Goal: Task Accomplishment & Management: Use online tool/utility

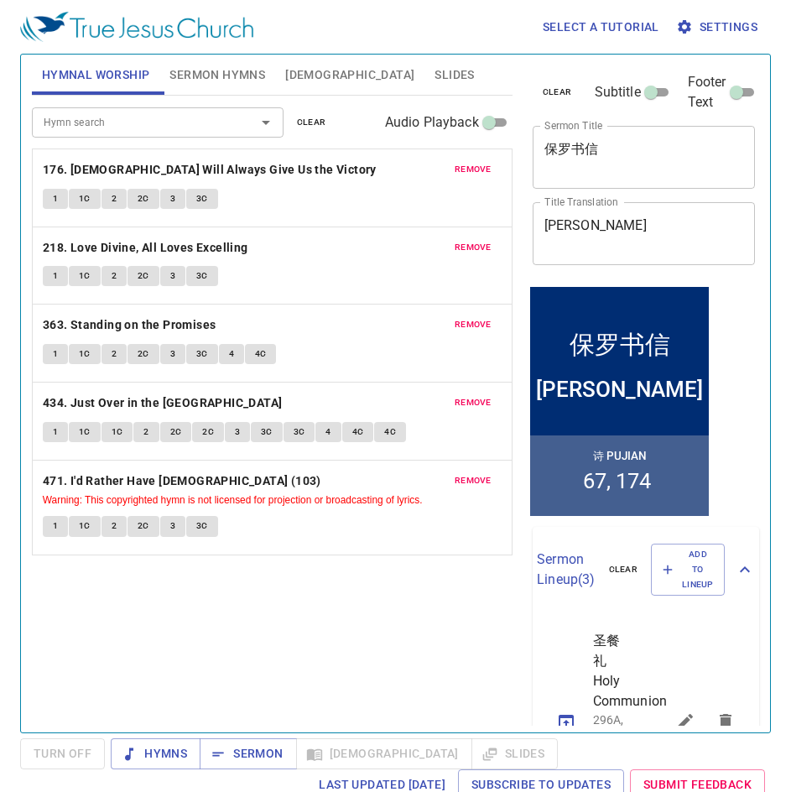
click at [206, 123] on input "Hymn search" at bounding box center [133, 121] width 192 height 19
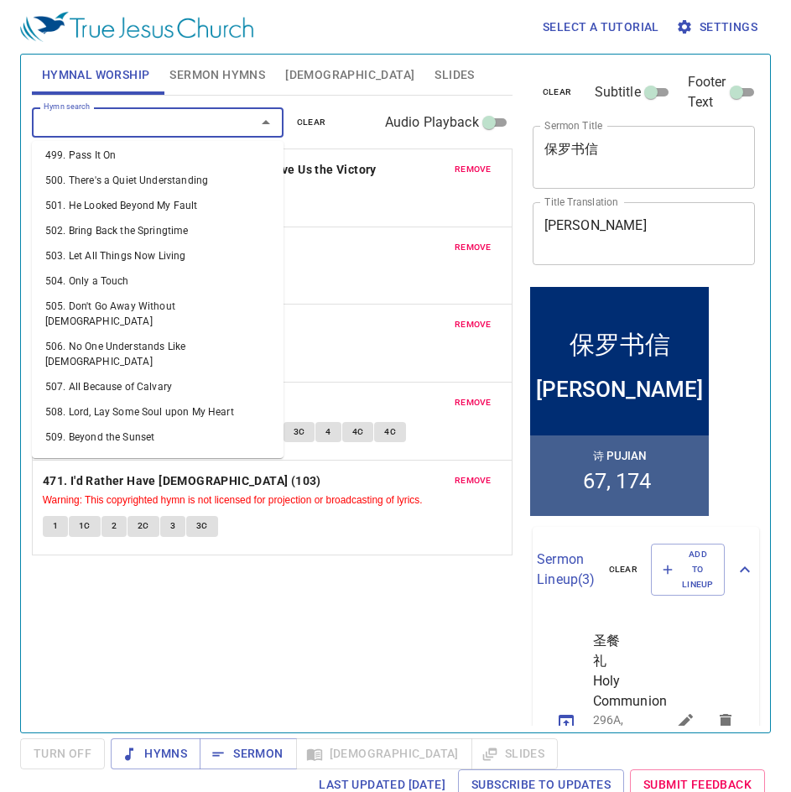
scroll to position [10, 0]
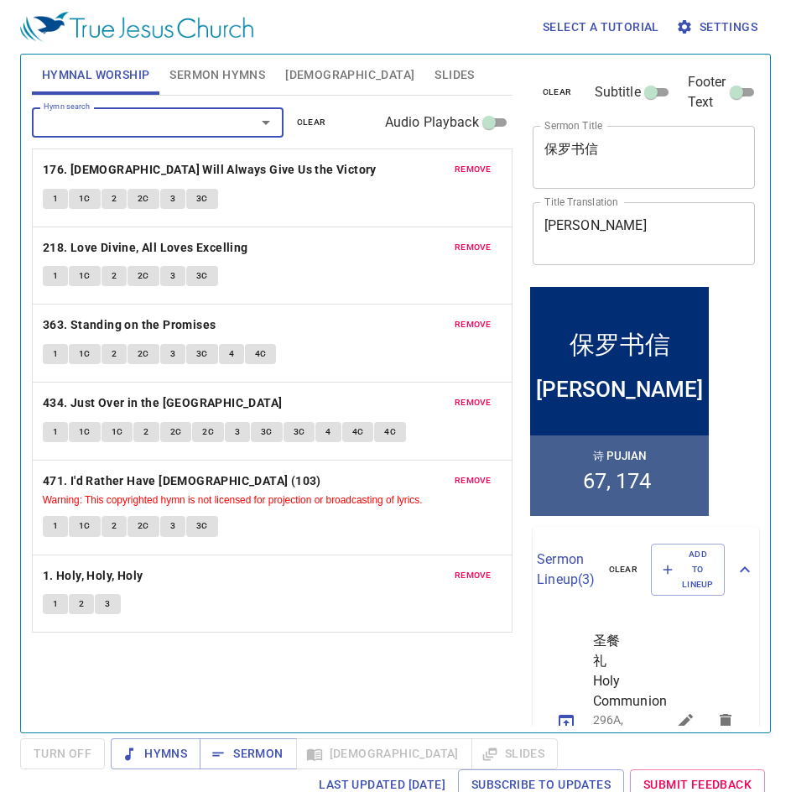
click at [469, 170] on span "remove" at bounding box center [473, 169] width 37 height 15
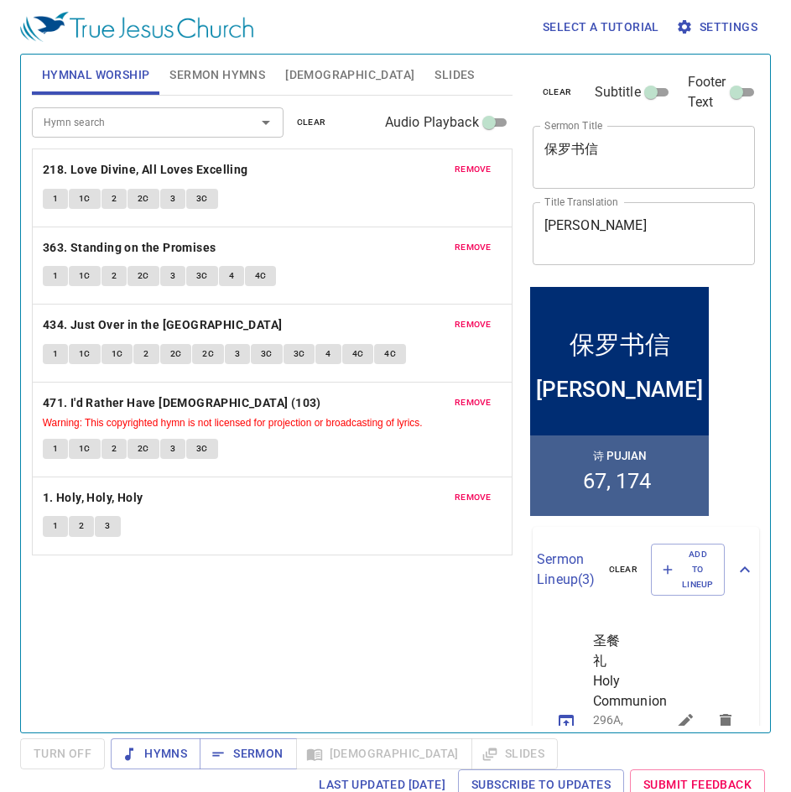
click at [469, 170] on span "remove" at bounding box center [473, 169] width 37 height 15
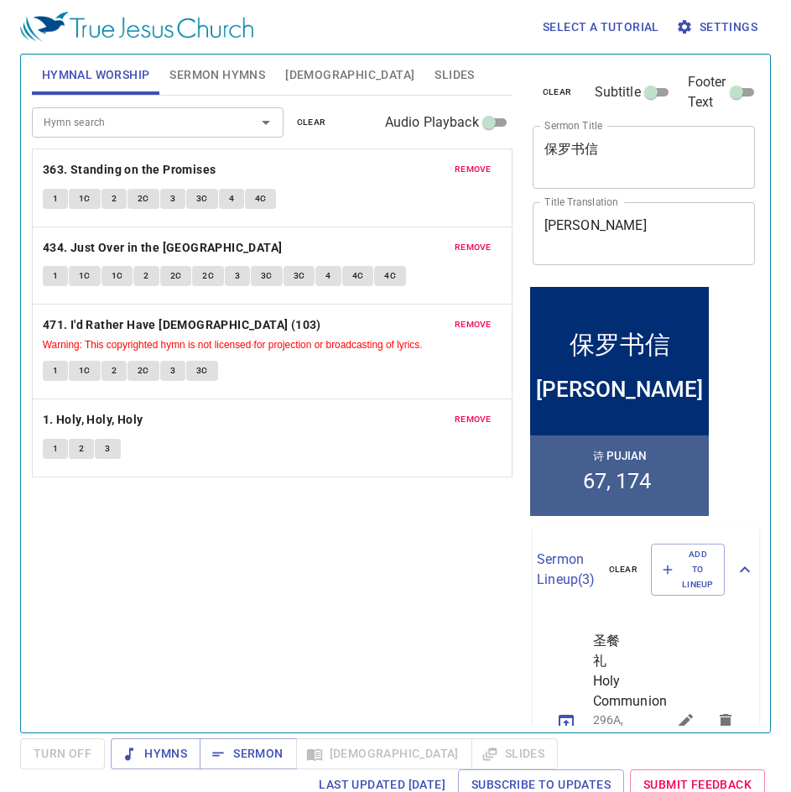
click at [469, 170] on span "remove" at bounding box center [473, 169] width 37 height 15
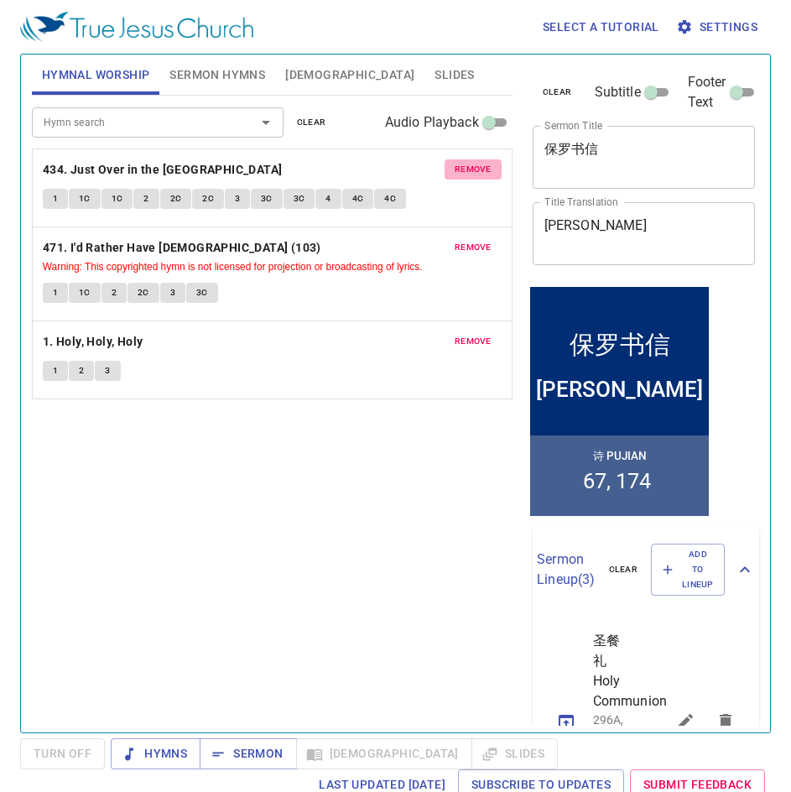
click at [469, 170] on span "remove" at bounding box center [473, 169] width 37 height 15
click at [469, 240] on span "remove" at bounding box center [473, 247] width 37 height 15
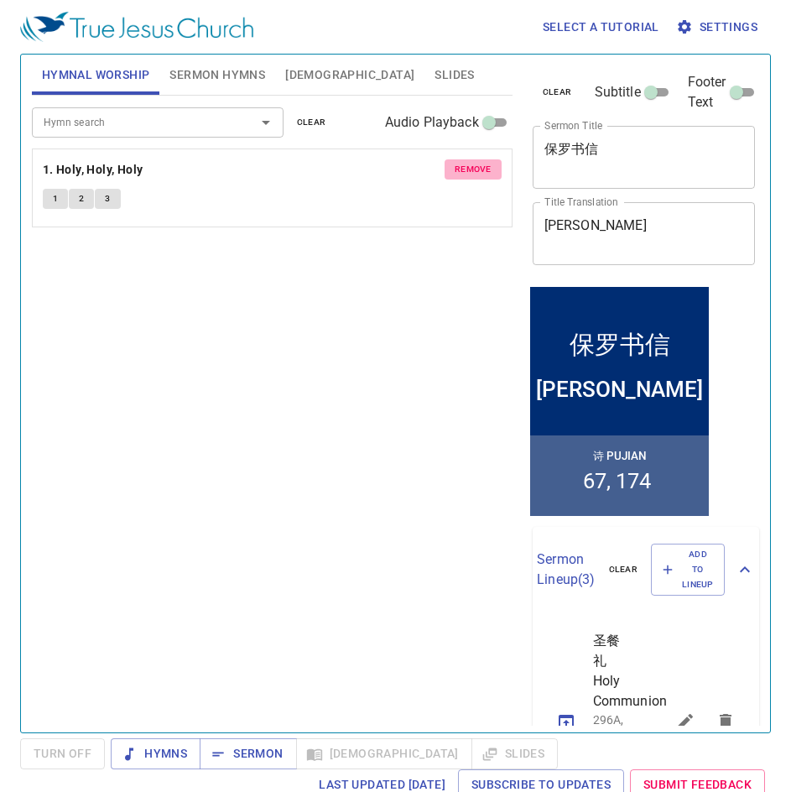
click at [469, 170] on span "remove" at bounding box center [473, 169] width 37 height 15
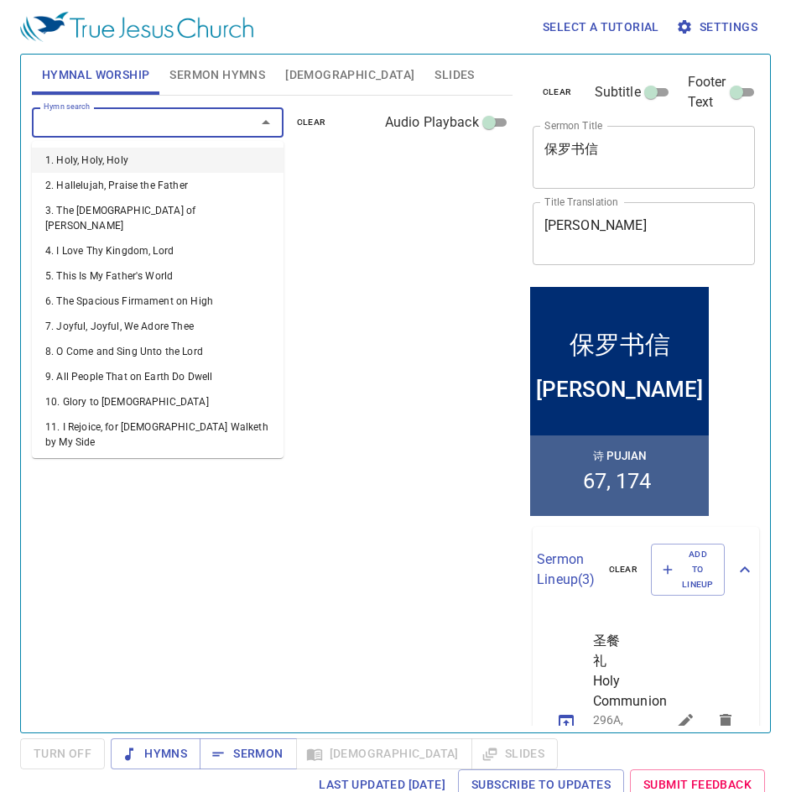
click at [149, 123] on input "Hymn search" at bounding box center [133, 121] width 192 height 19
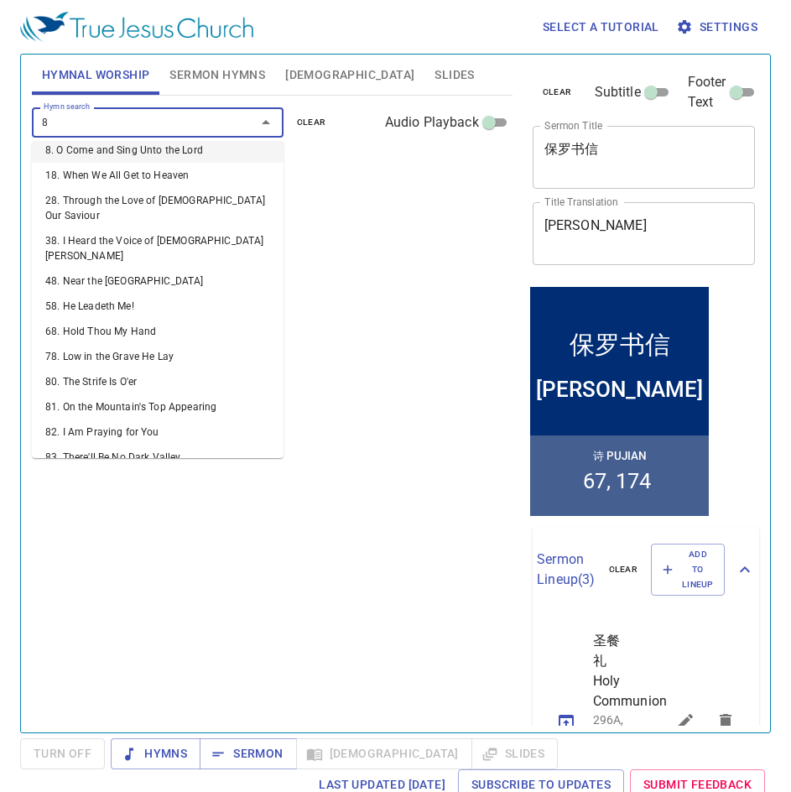
type input "87"
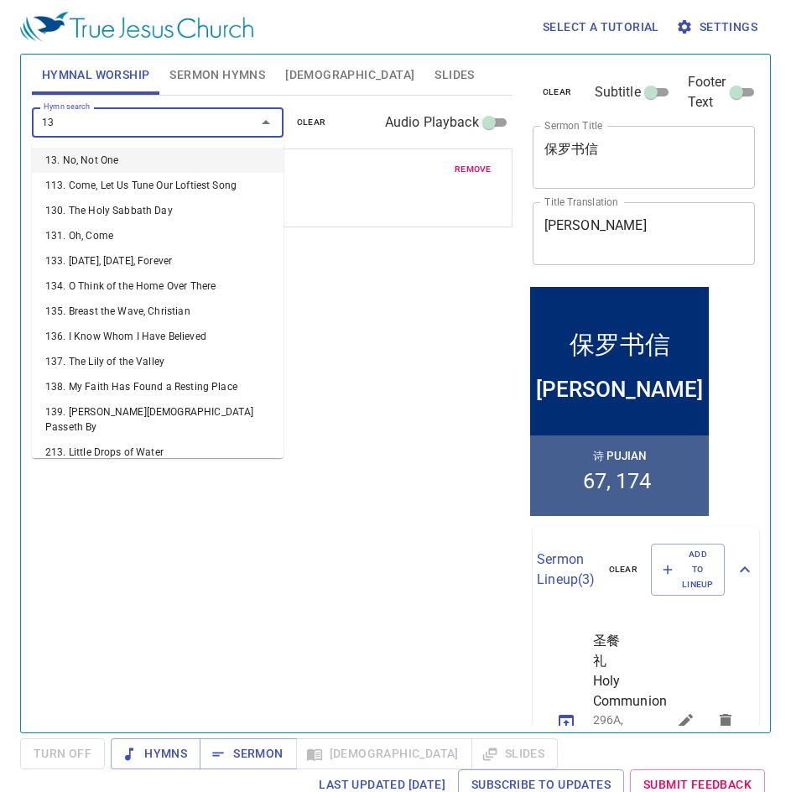
type input "136"
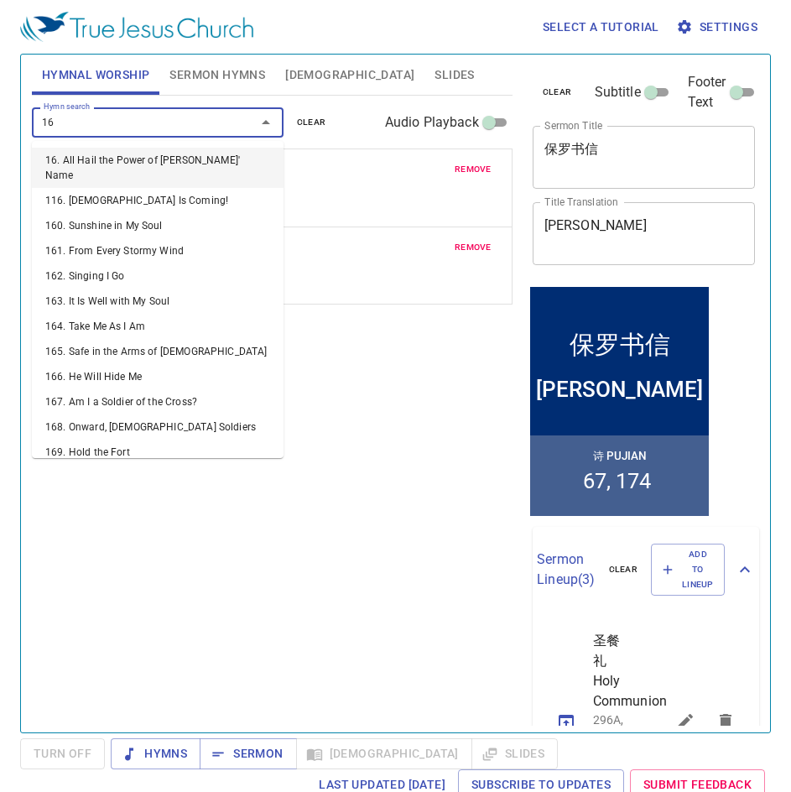
type input "163"
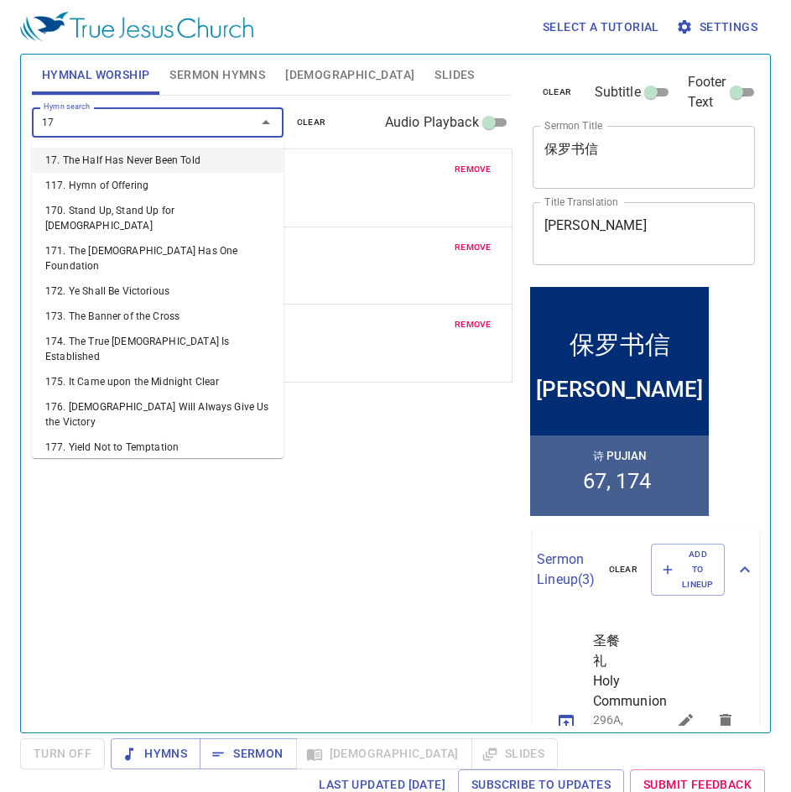
type input "173"
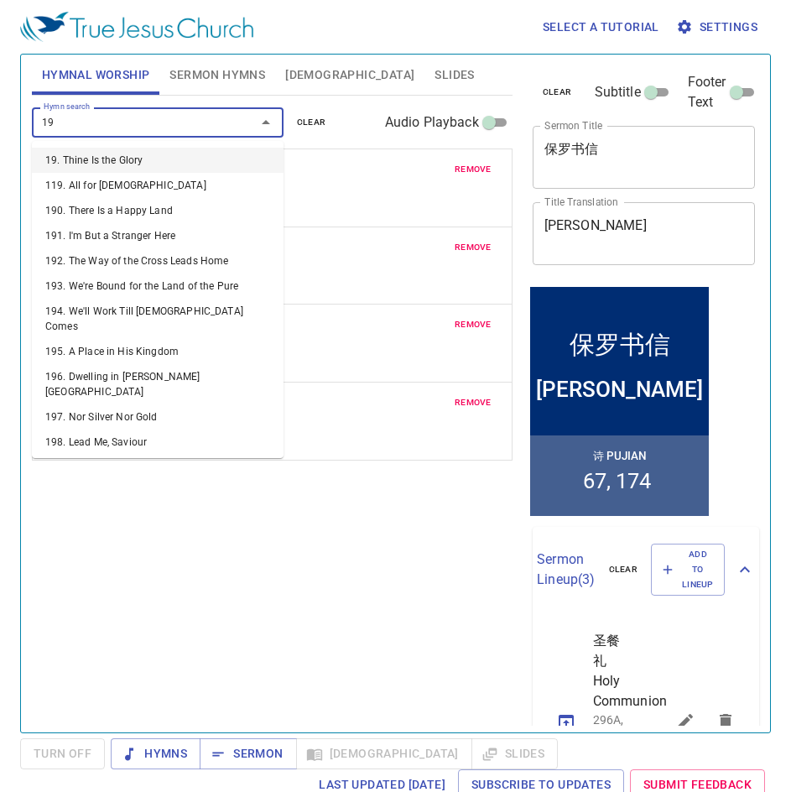
type input "196"
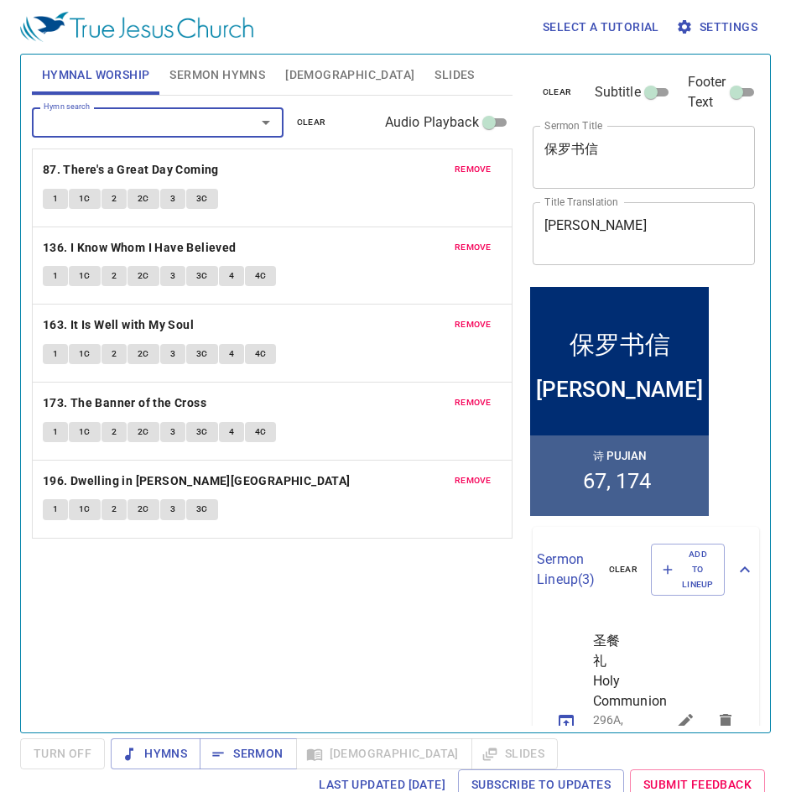
click at [252, 79] on span "Sermon Hymns" at bounding box center [218, 75] width 96 height 21
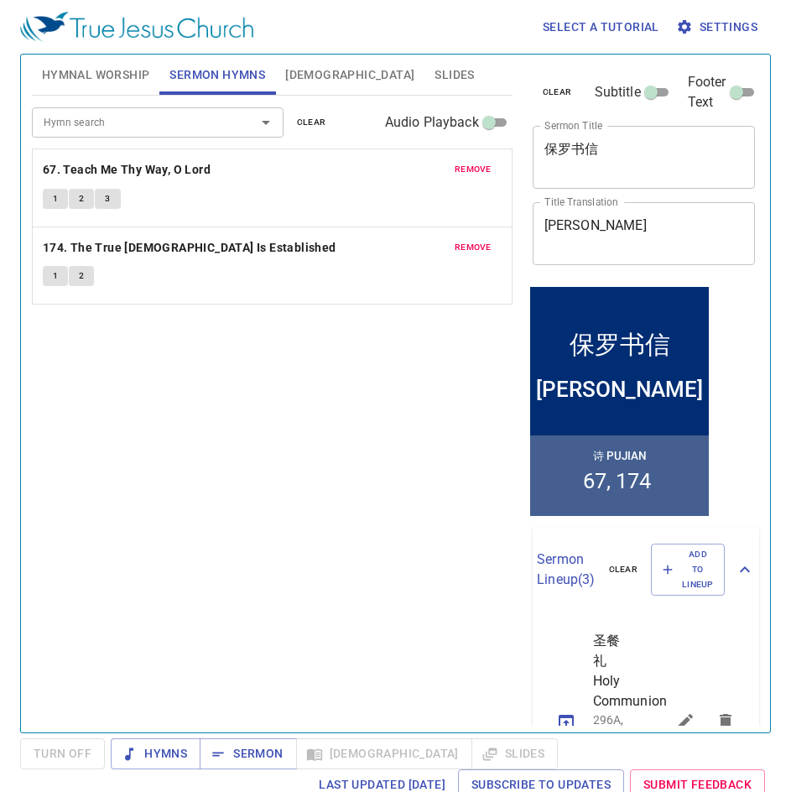
click at [467, 162] on span "remove" at bounding box center [473, 169] width 37 height 15
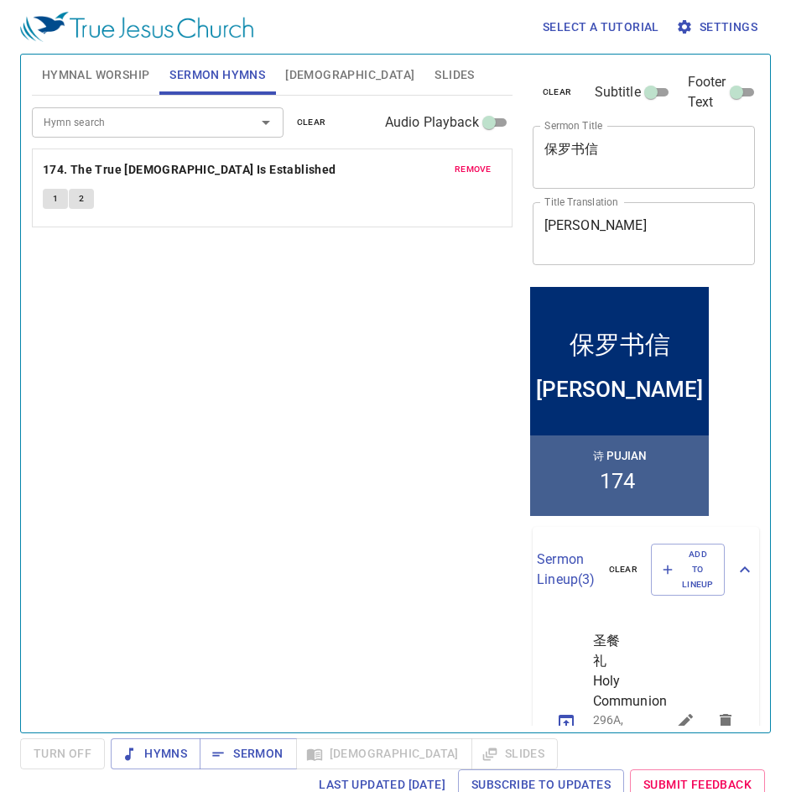
click at [467, 162] on span "remove" at bounding box center [473, 169] width 37 height 15
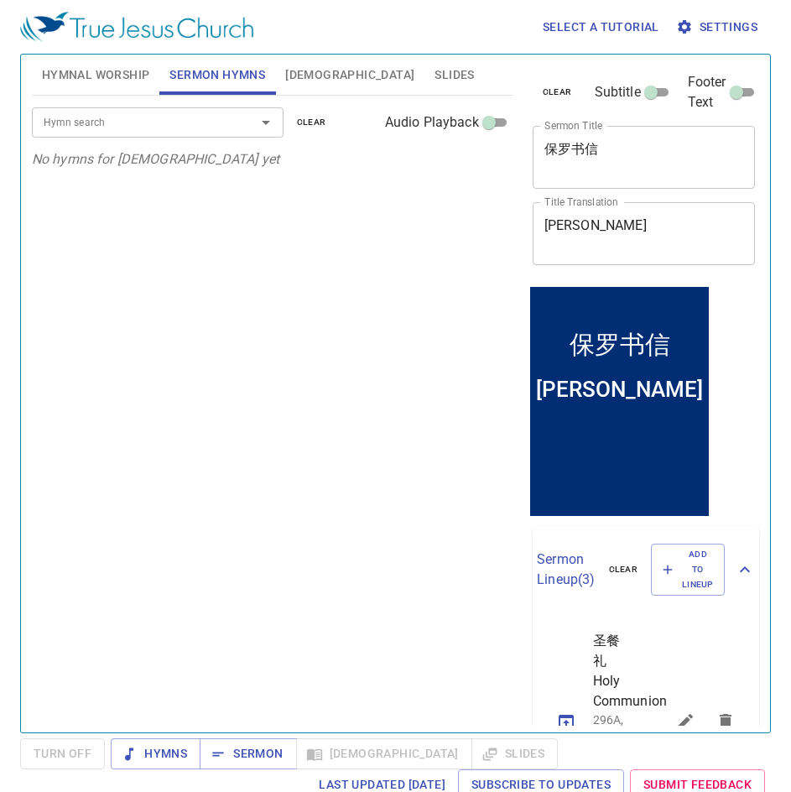
click at [149, 123] on input "Hymn search" at bounding box center [133, 121] width 192 height 19
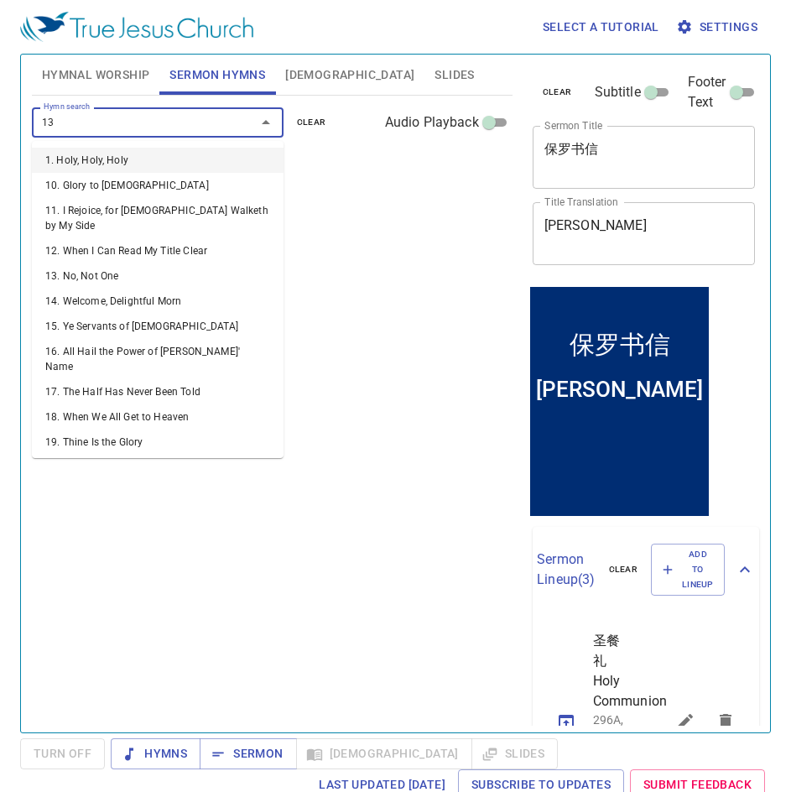
type input "130"
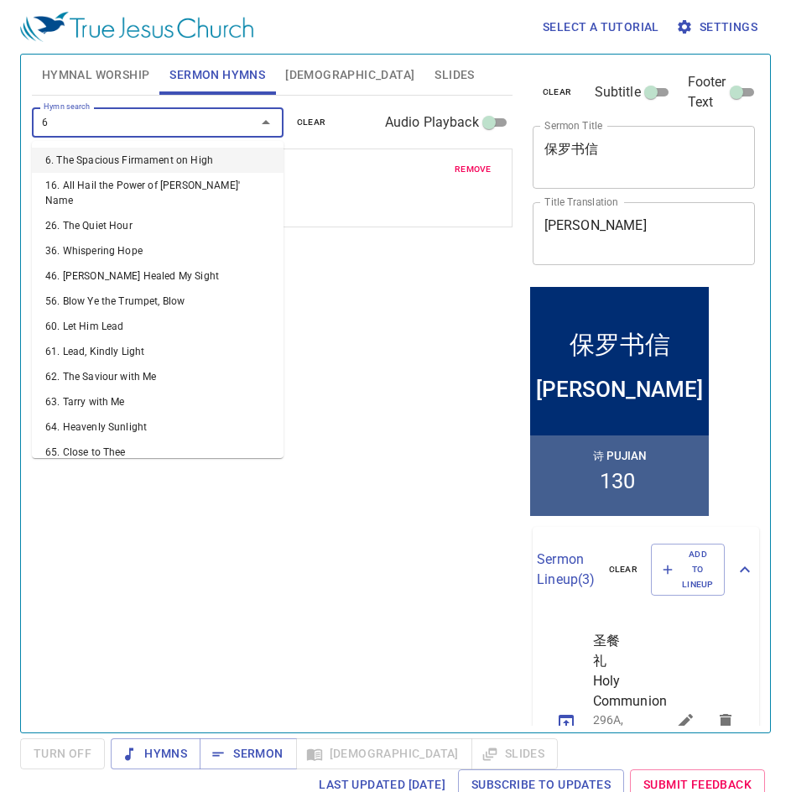
type input "67"
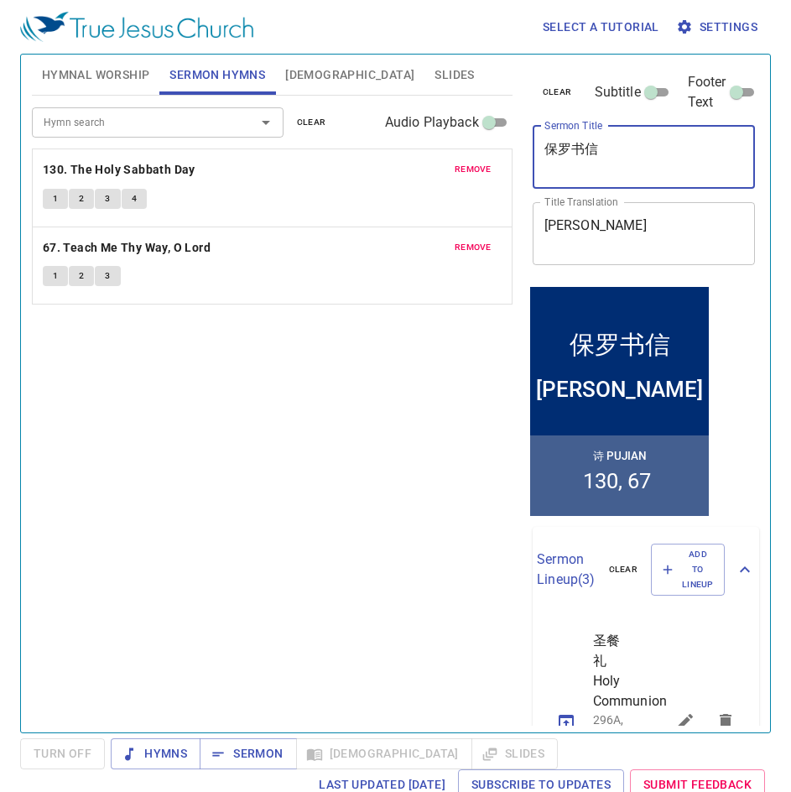
drag, startPoint x: 670, startPoint y: 156, endPoint x: 483, endPoint y: 158, distance: 186.3
click at [483, 158] on div "Hymnal Worship Sermon Hymns Bible Slides Hymn search Hymn search clear Audio Pl…" at bounding box center [395, 387] width 741 height 678
type textarea "决策原则"
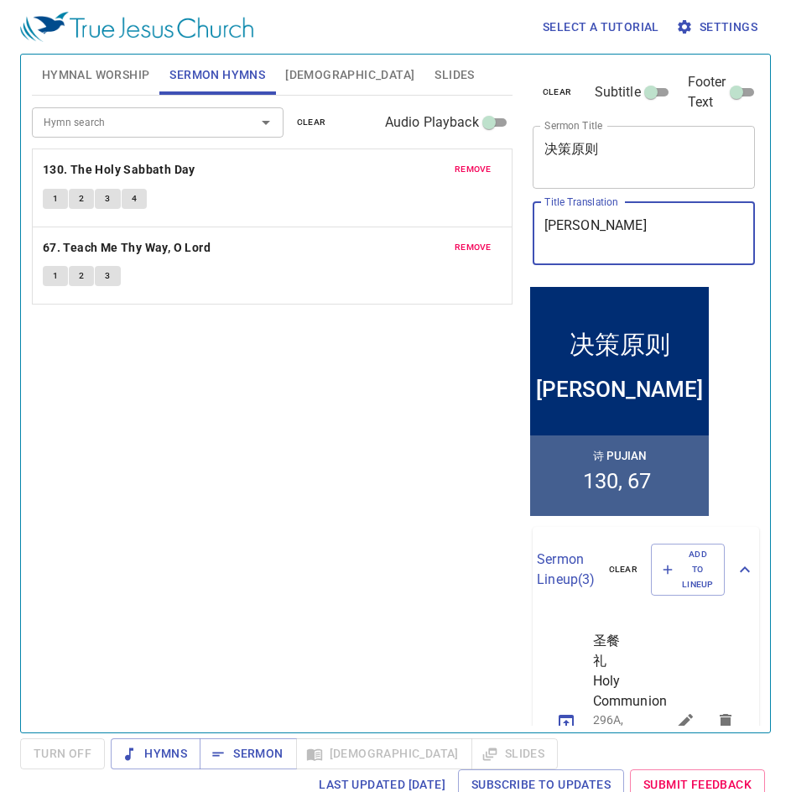
drag, startPoint x: 688, startPoint y: 239, endPoint x: 498, endPoint y: 239, distance: 190.5
click at [498, 239] on div "Hymnal Worship Sermon Hymns Bible Slides Hymn search Hymn search clear Audio Pl…" at bounding box center [395, 387] width 741 height 678
type textarea "Decision Making Princip"
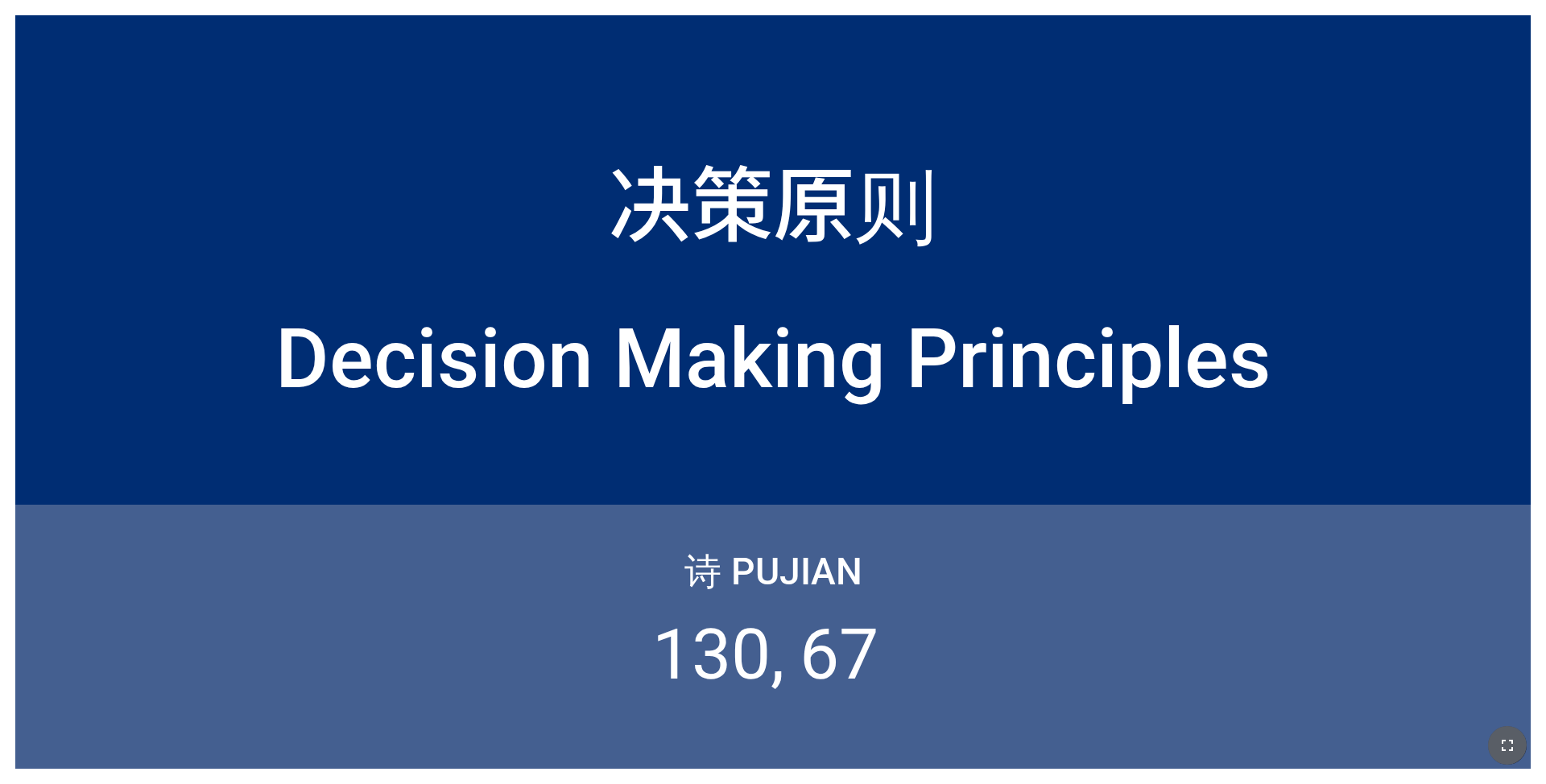
click at [1510, 748] on icon "button" at bounding box center [1508, 746] width 19 height 19
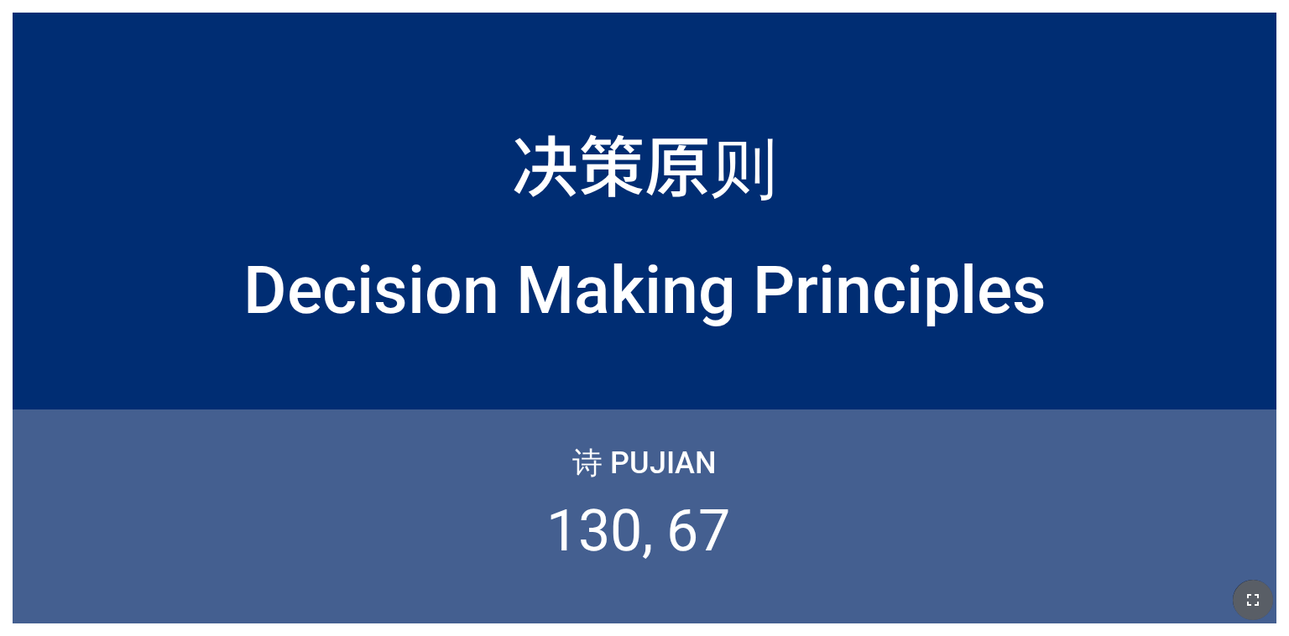
click at [1245, 598] on icon "button" at bounding box center [1253, 600] width 20 height 20
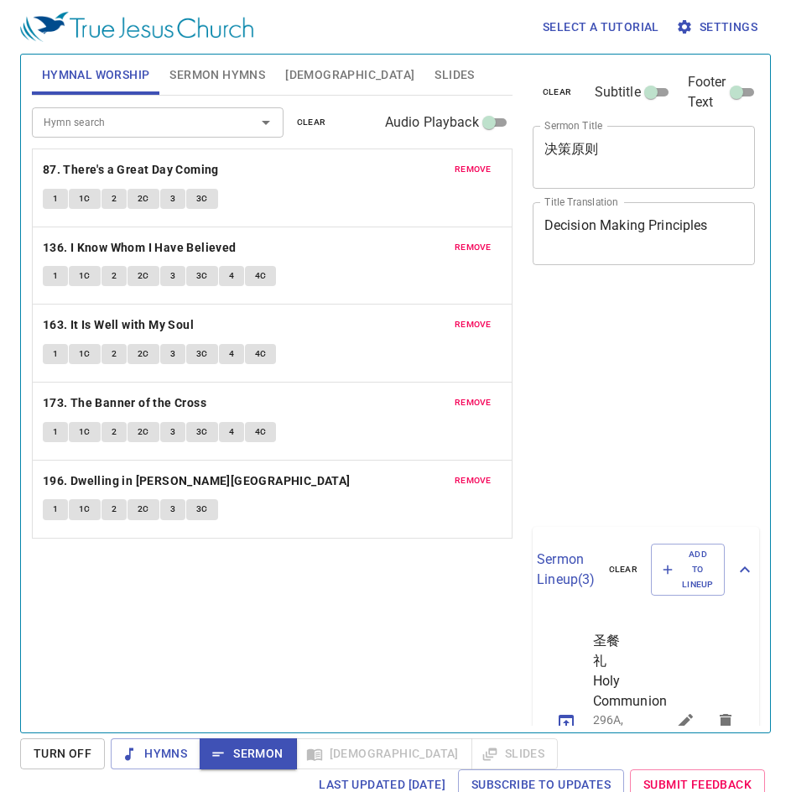
scroll to position [8, 0]
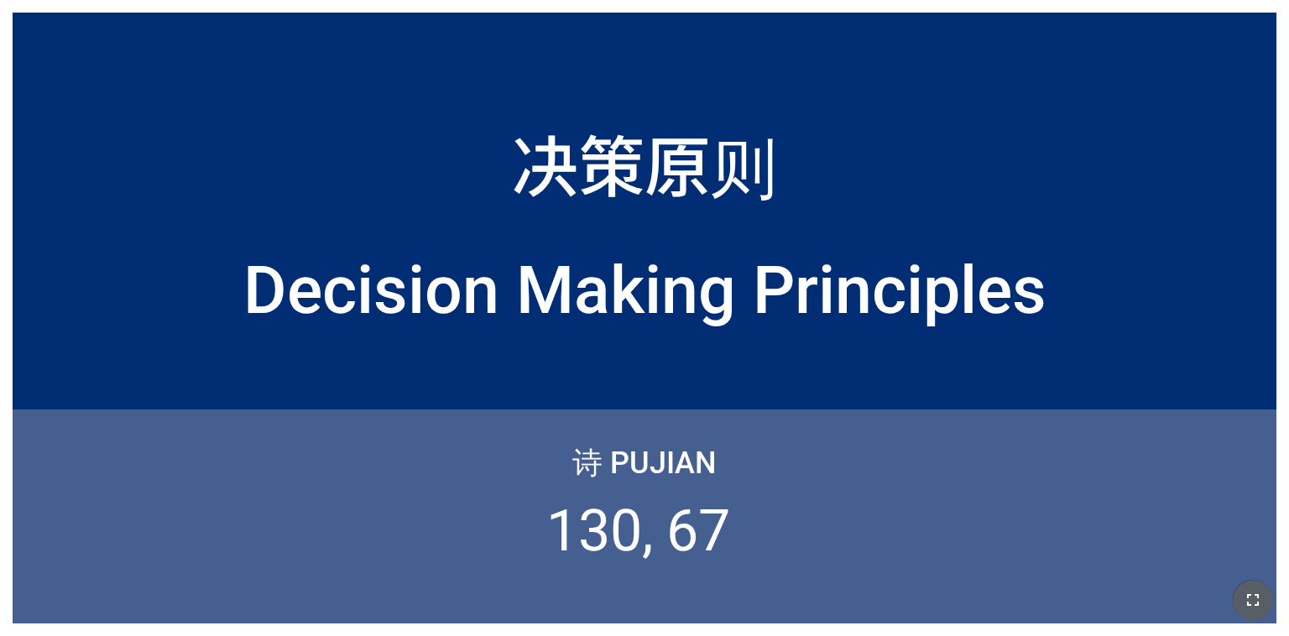
click at [1249, 598] on icon "button" at bounding box center [1253, 600] width 20 height 20
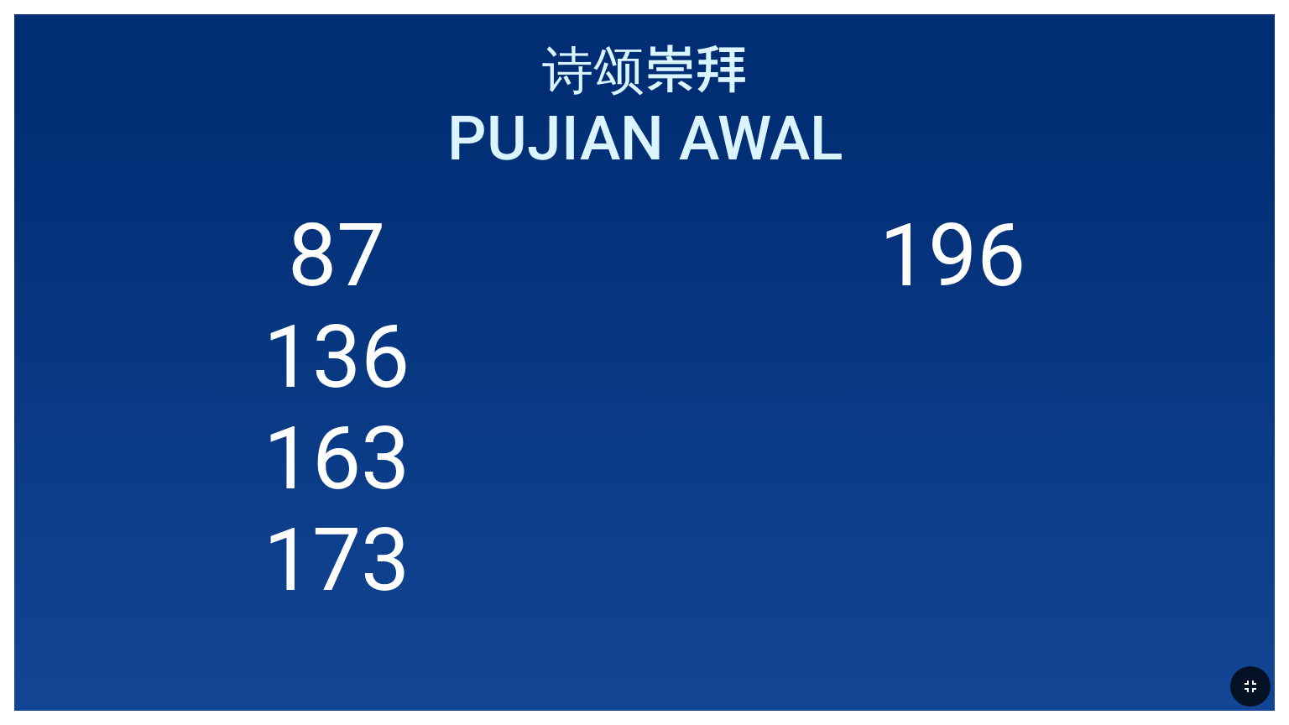
click at [353, 245] on li "87" at bounding box center [336, 256] width 97 height 102
click at [319, 259] on li "87" at bounding box center [336, 256] width 97 height 102
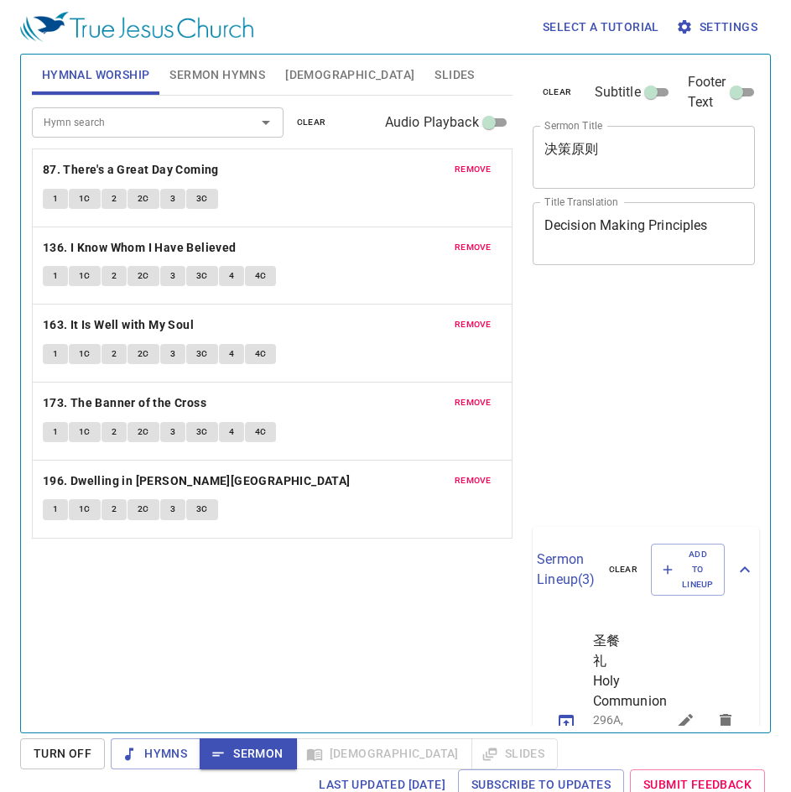
scroll to position [8, 0]
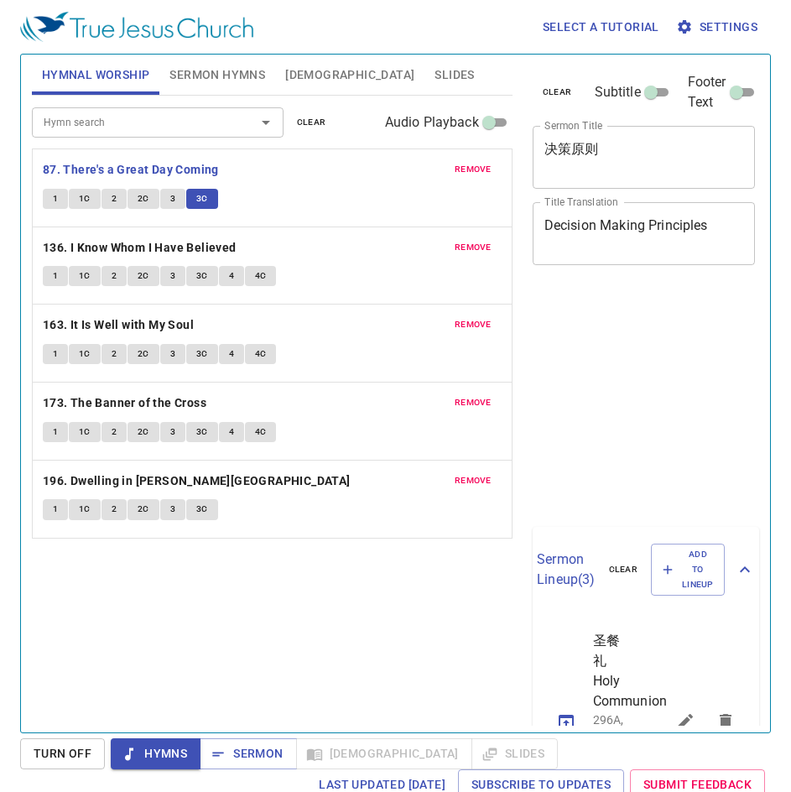
scroll to position [8, 0]
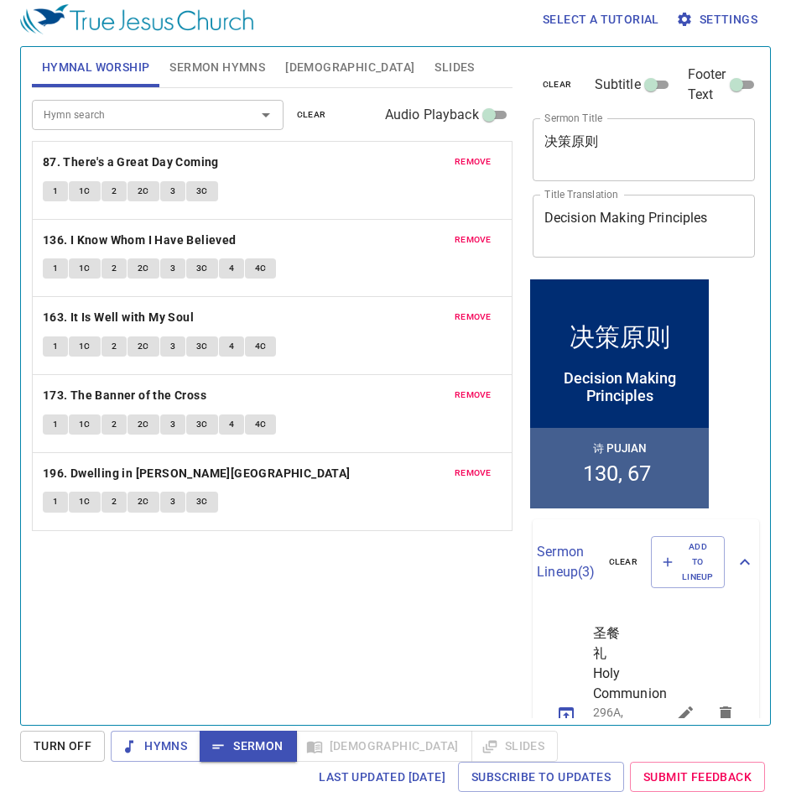
scroll to position [8, 0]
click at [303, 72] on span "[DEMOGRAPHIC_DATA]" at bounding box center [349, 67] width 129 height 21
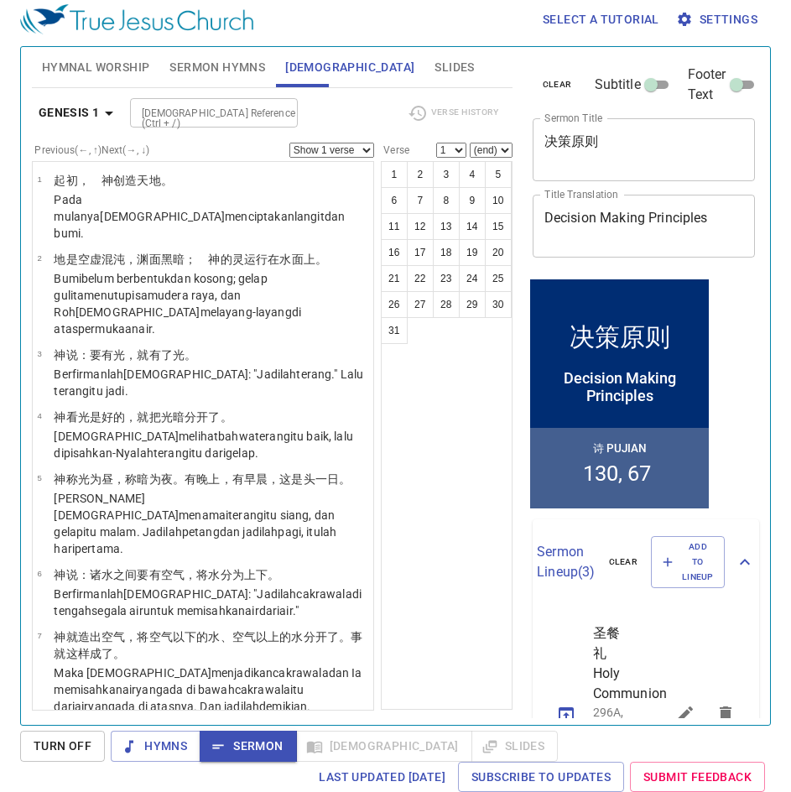
click at [265, 119] on div "[DEMOGRAPHIC_DATA] Reference (Ctrl + /)" at bounding box center [214, 112] width 168 height 29
type input "exodus"
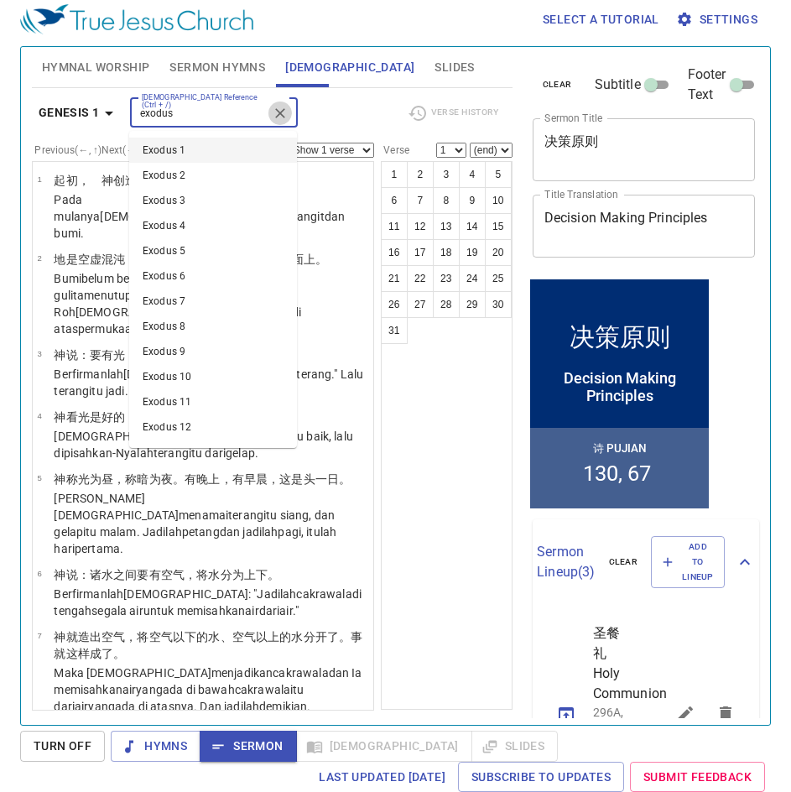
click at [283, 112] on icon "Clear" at bounding box center [280, 113] width 17 height 17
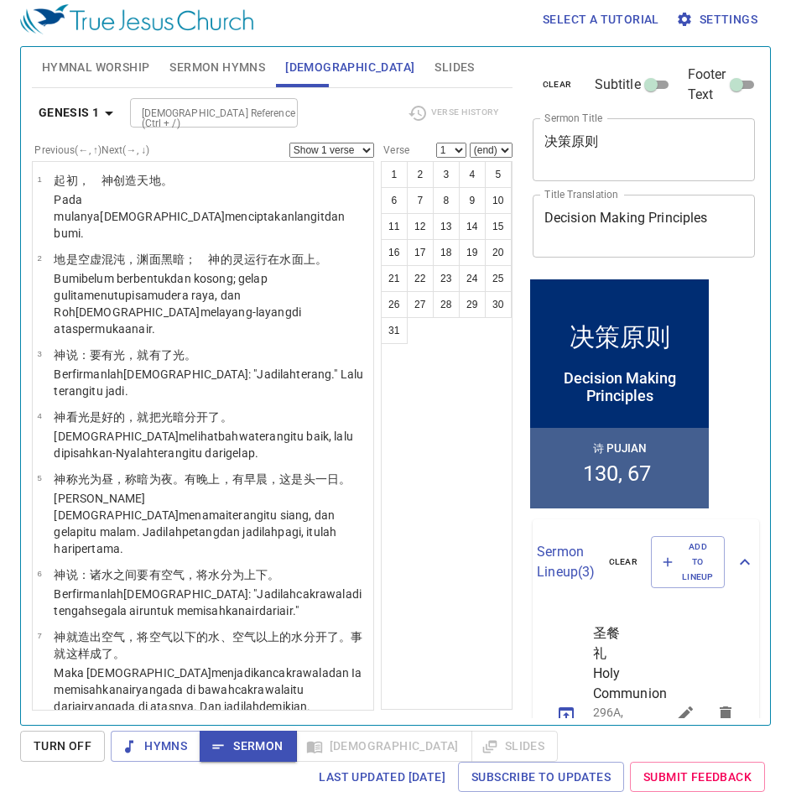
click at [351, 746] on div "Hymns Sermon Bible Slides" at bounding box center [334, 746] width 447 height 31
click at [348, 751] on div "Hymns Sermon Bible Slides" at bounding box center [334, 746] width 447 height 31
click at [65, 742] on span "Turn Off" at bounding box center [63, 746] width 58 height 21
click at [248, 752] on span "Sermon" at bounding box center [248, 746] width 70 height 21
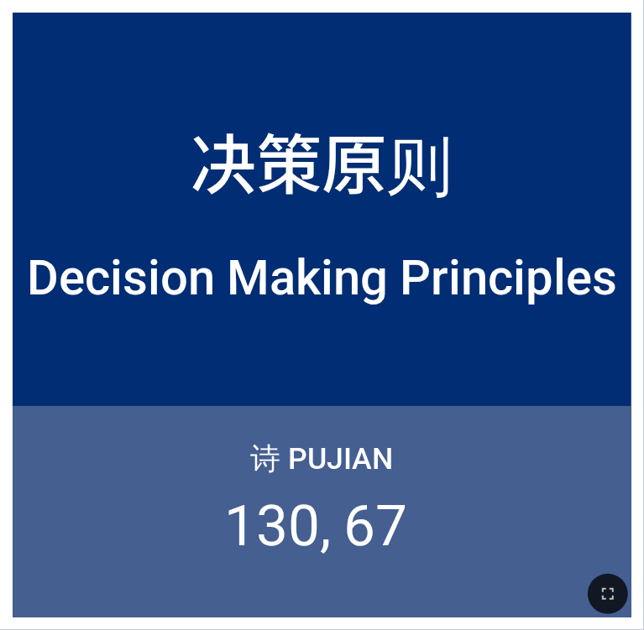
click at [408, 70] on div "决策原则" at bounding box center [322, 133] width 619 height 181
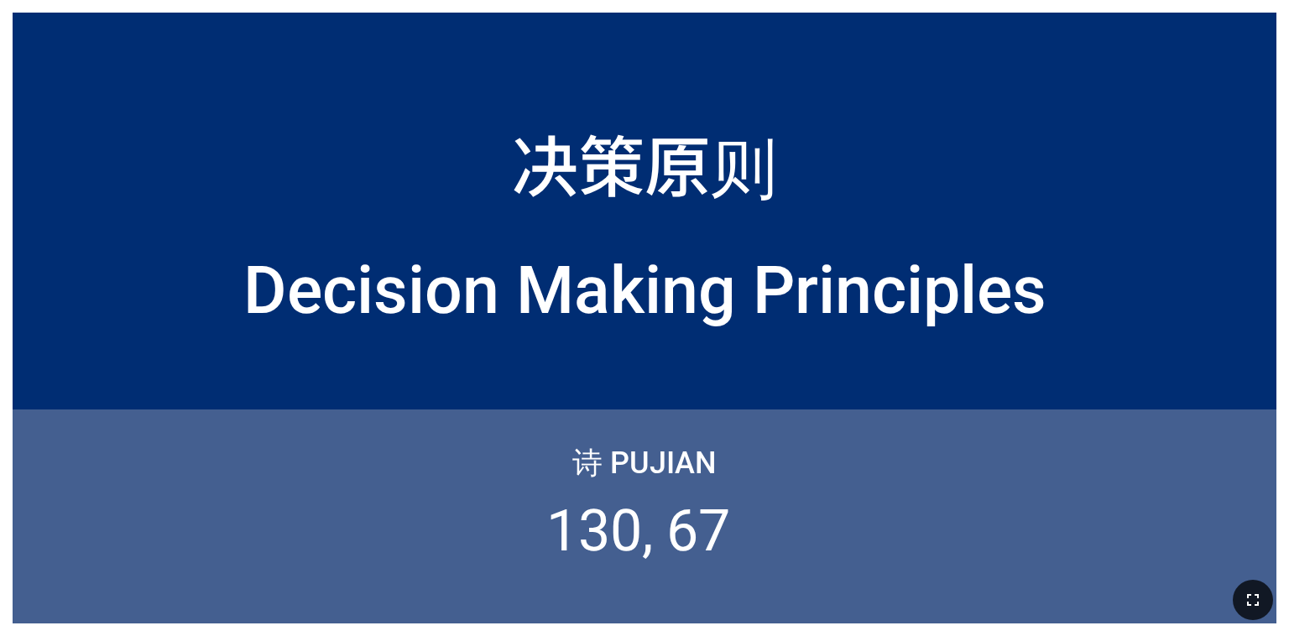
click at [1266, 612] on button "button" at bounding box center [1253, 600] width 40 height 40
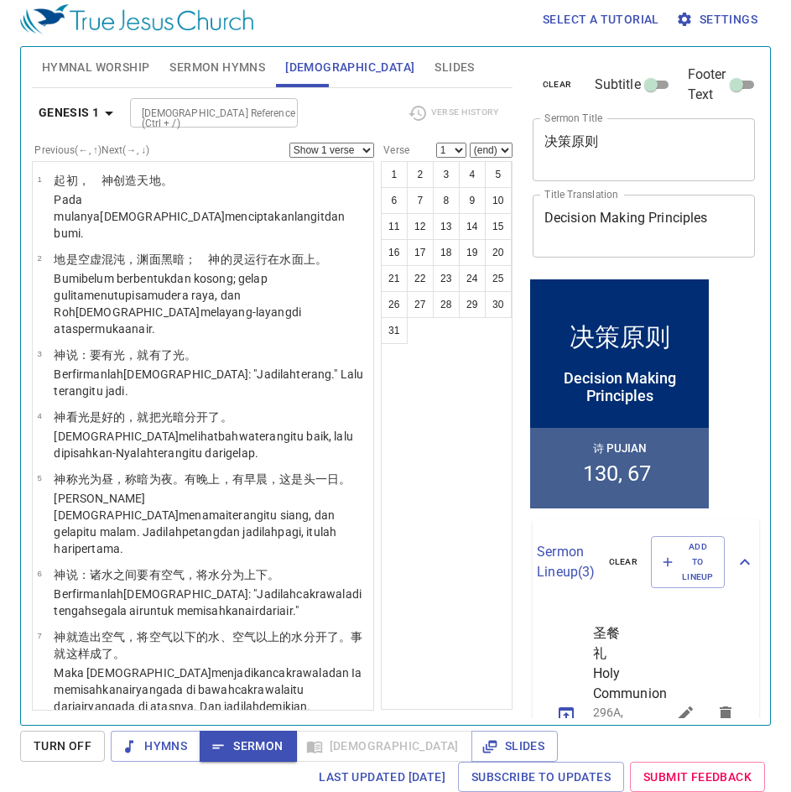
scroll to position [8, 0]
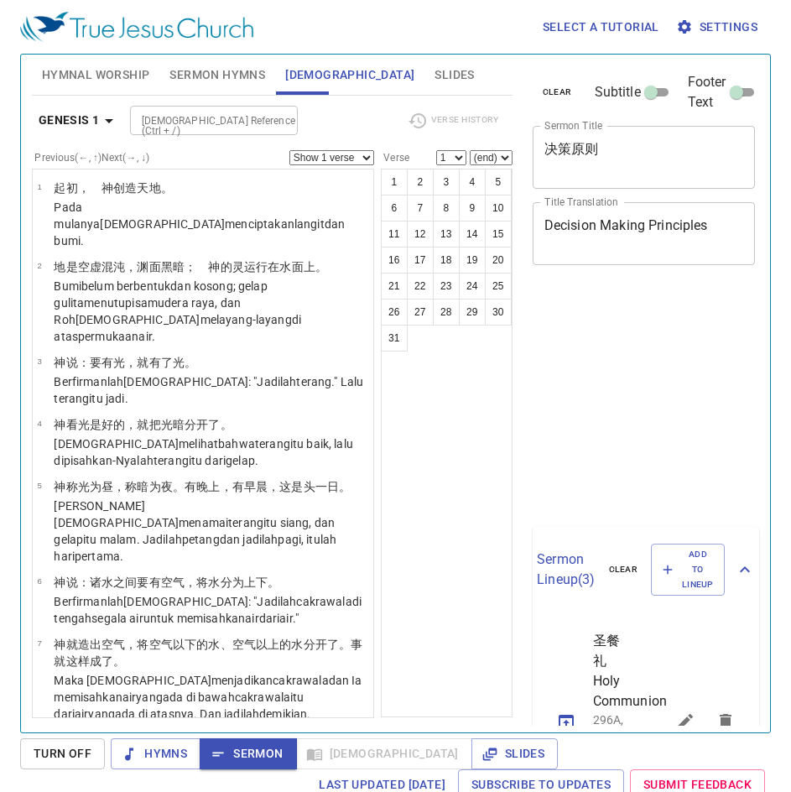
scroll to position [8, 0]
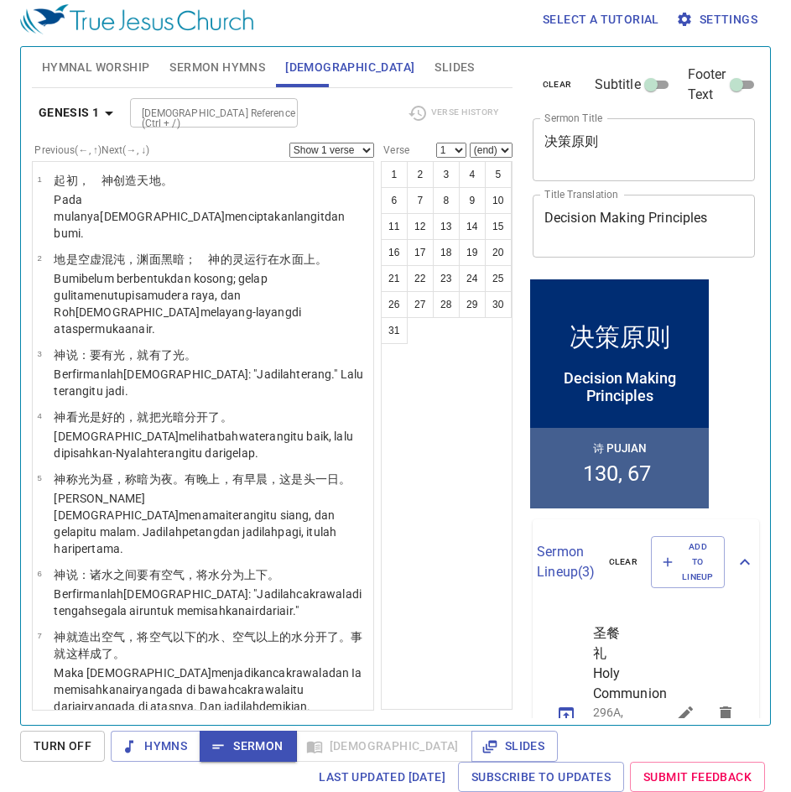
scroll to position [8, 0]
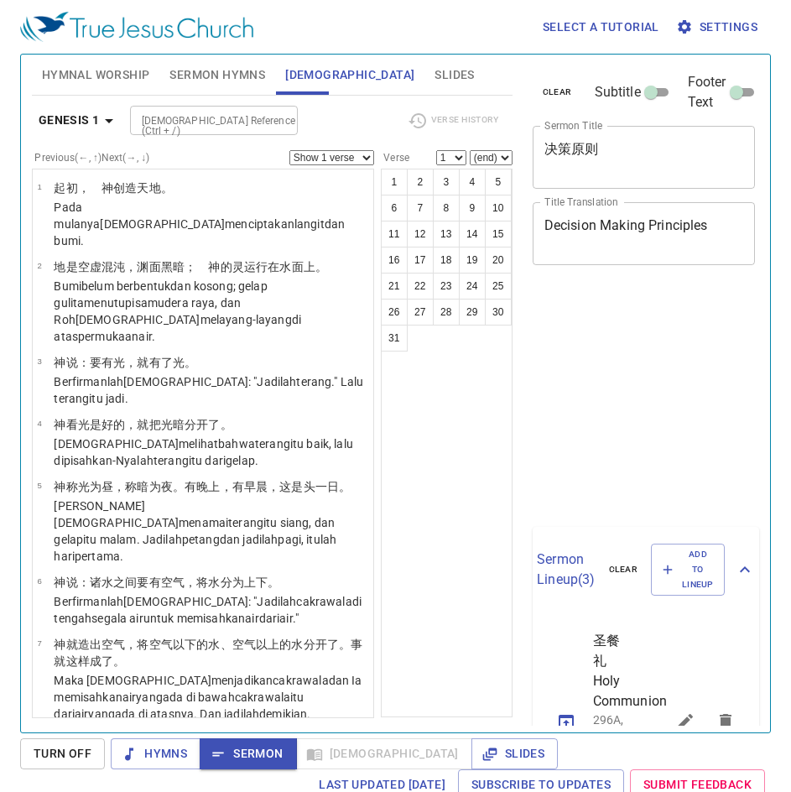
scroll to position [8, 0]
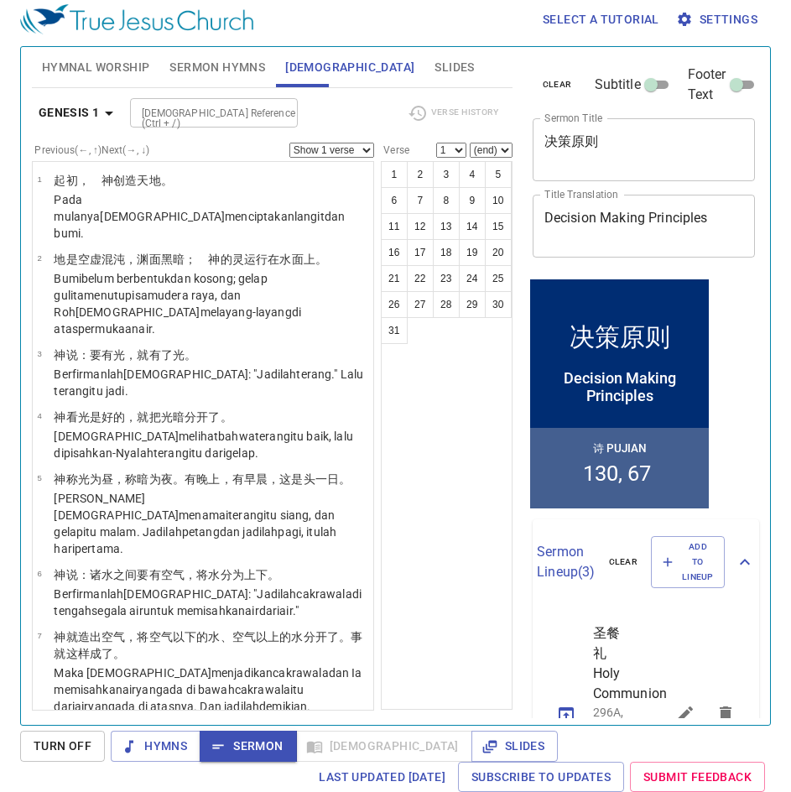
scroll to position [8, 0]
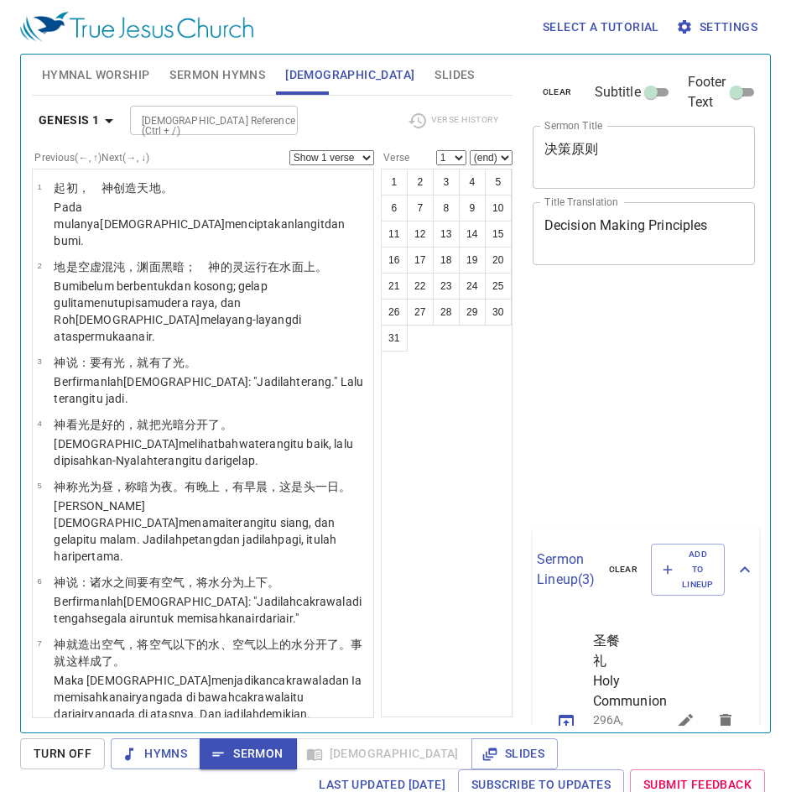
scroll to position [8, 0]
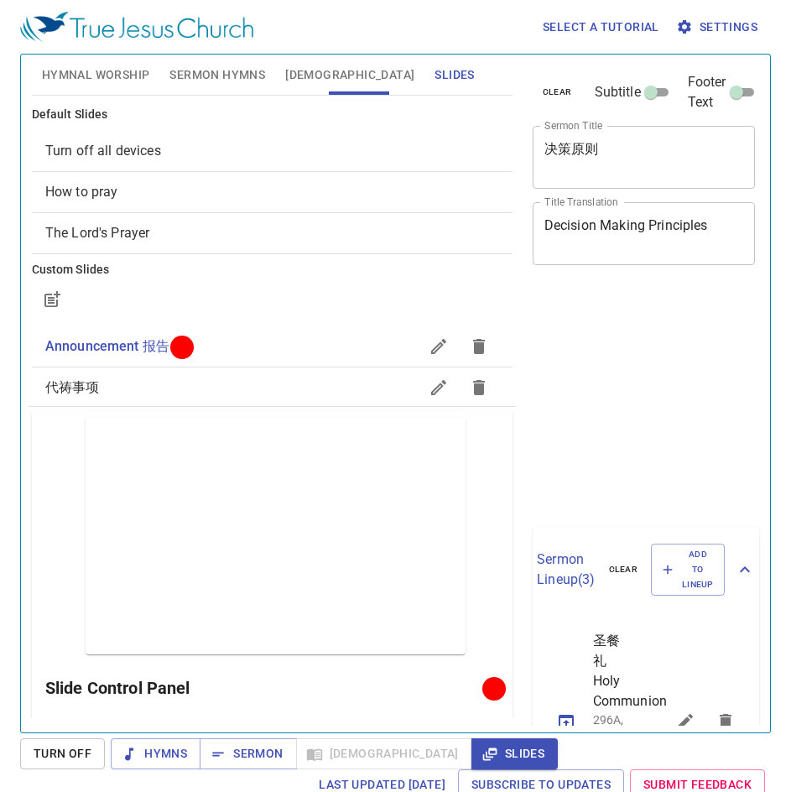
scroll to position [8, 0]
